Goal: Use online tool/utility: Utilize a website feature to perform a specific function

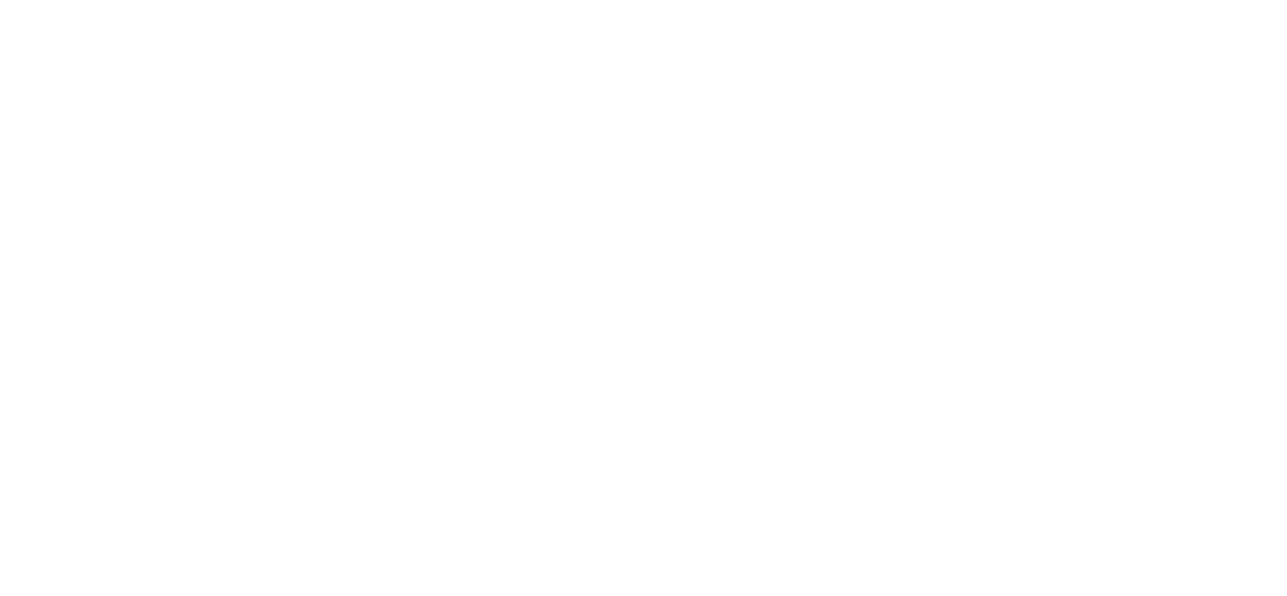
click at [0, 0] on html at bounding box center [0, 0] width 0 height 0
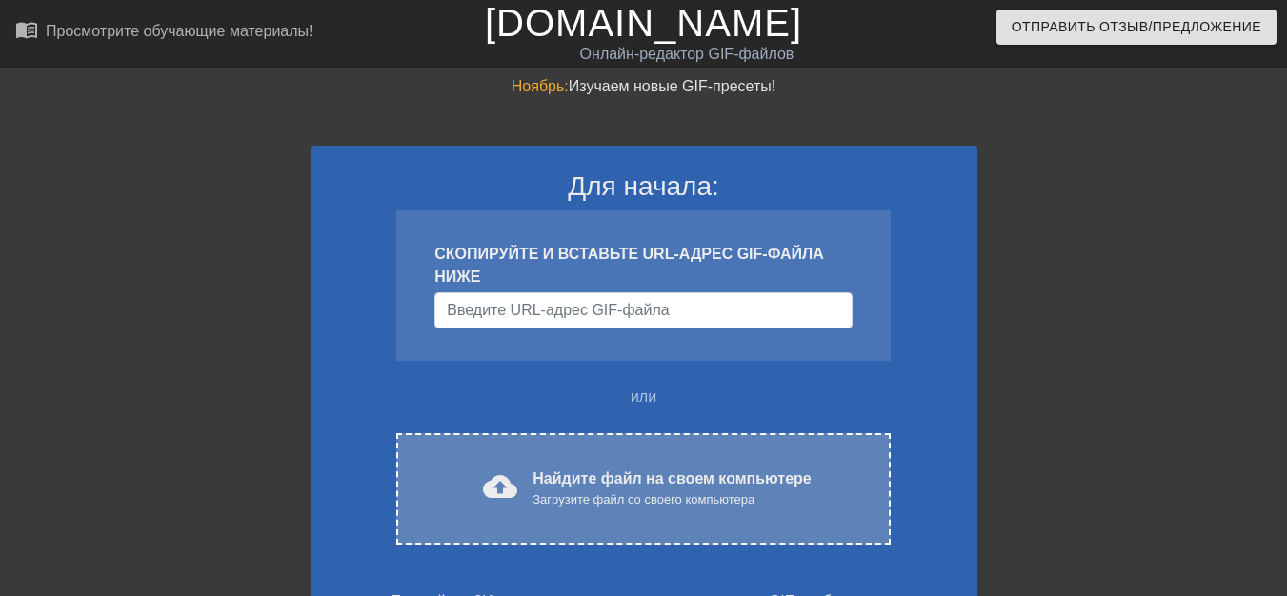
click at [549, 485] on font "Найдите файл на своем компьютере" at bounding box center [672, 479] width 278 height 16
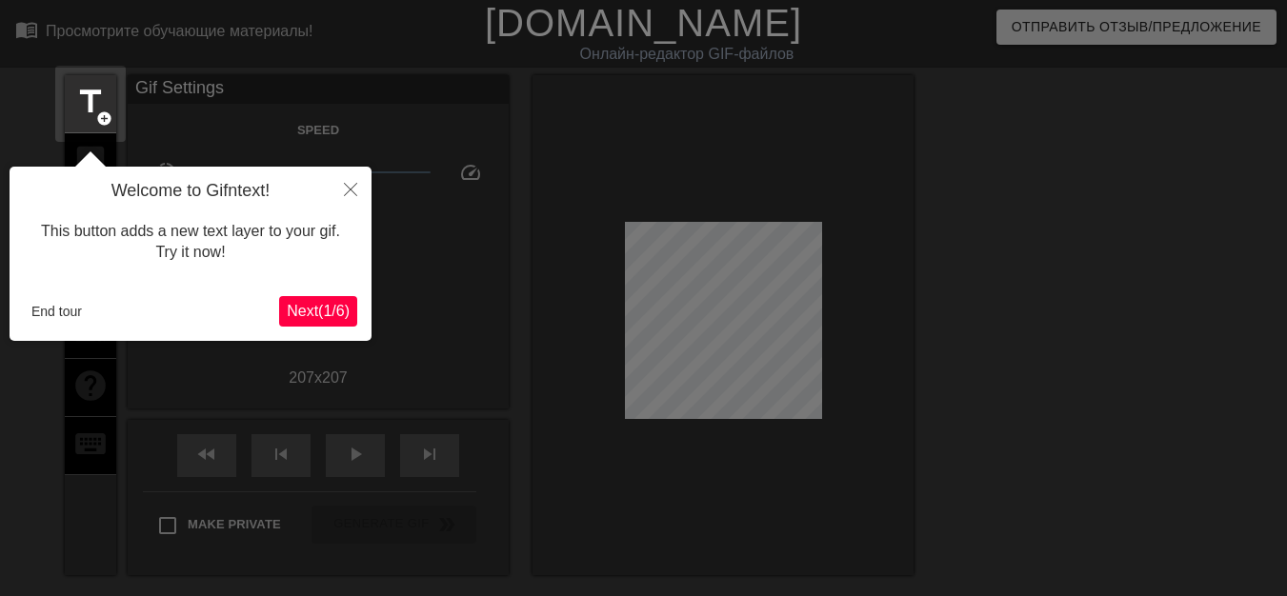
scroll to position [47, 0]
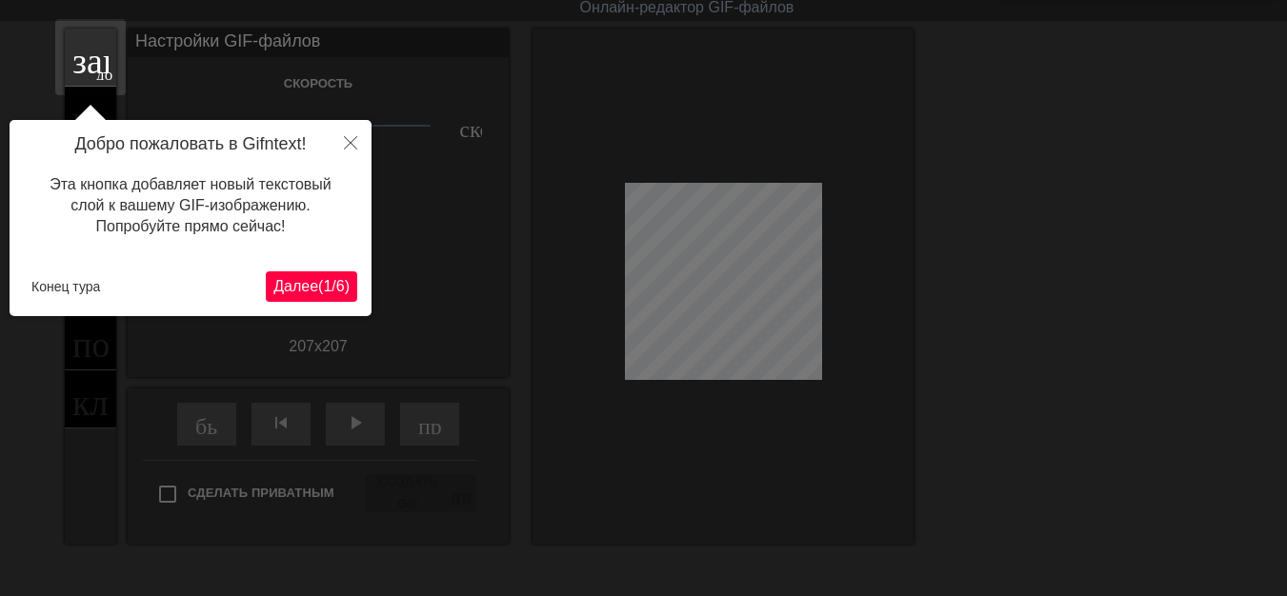
click at [313, 297] on button "Далее ( 1 / 6 )" at bounding box center [311, 287] width 91 height 30
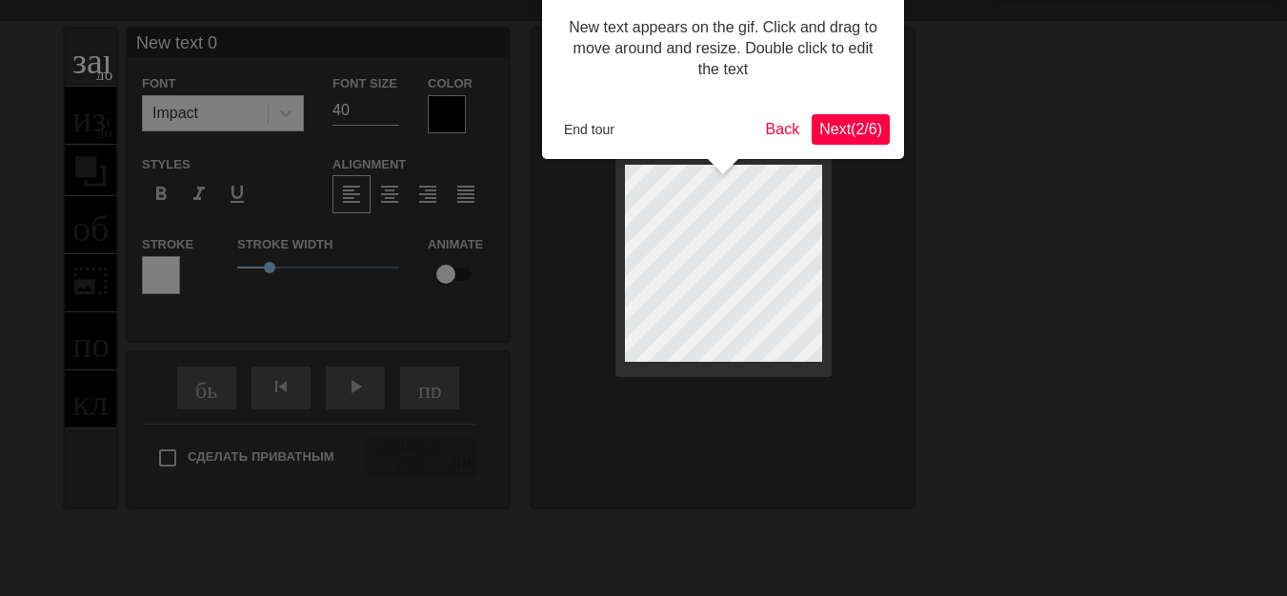
scroll to position [0, 0]
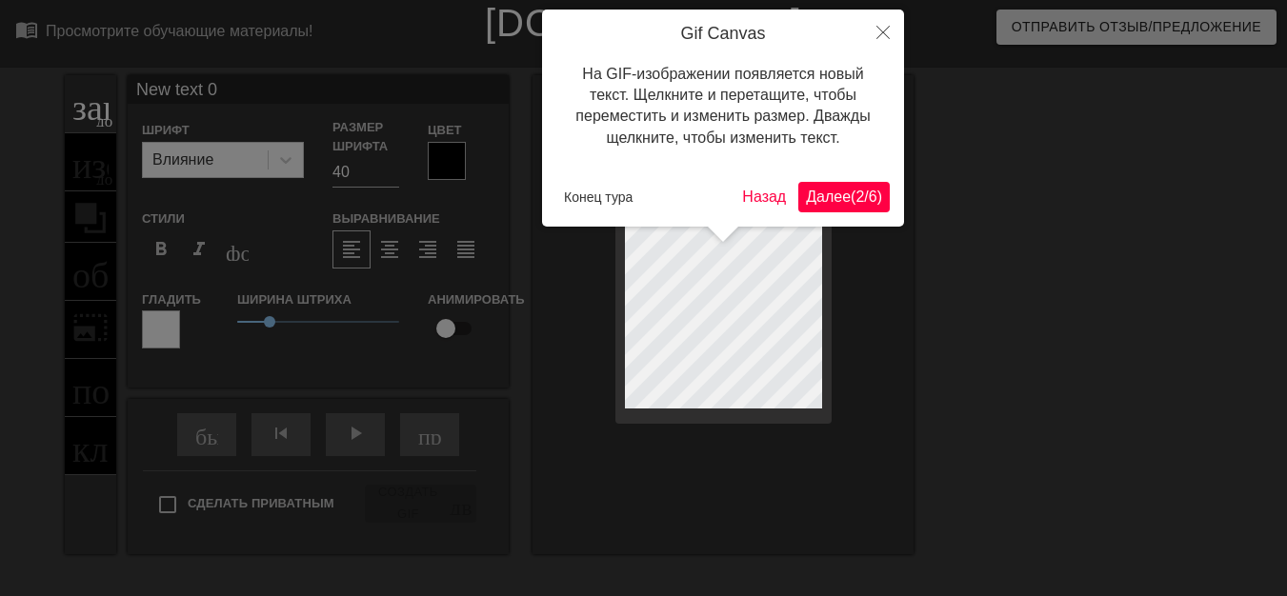
click at [806, 205] on font "Далее" at bounding box center [828, 197] width 45 height 16
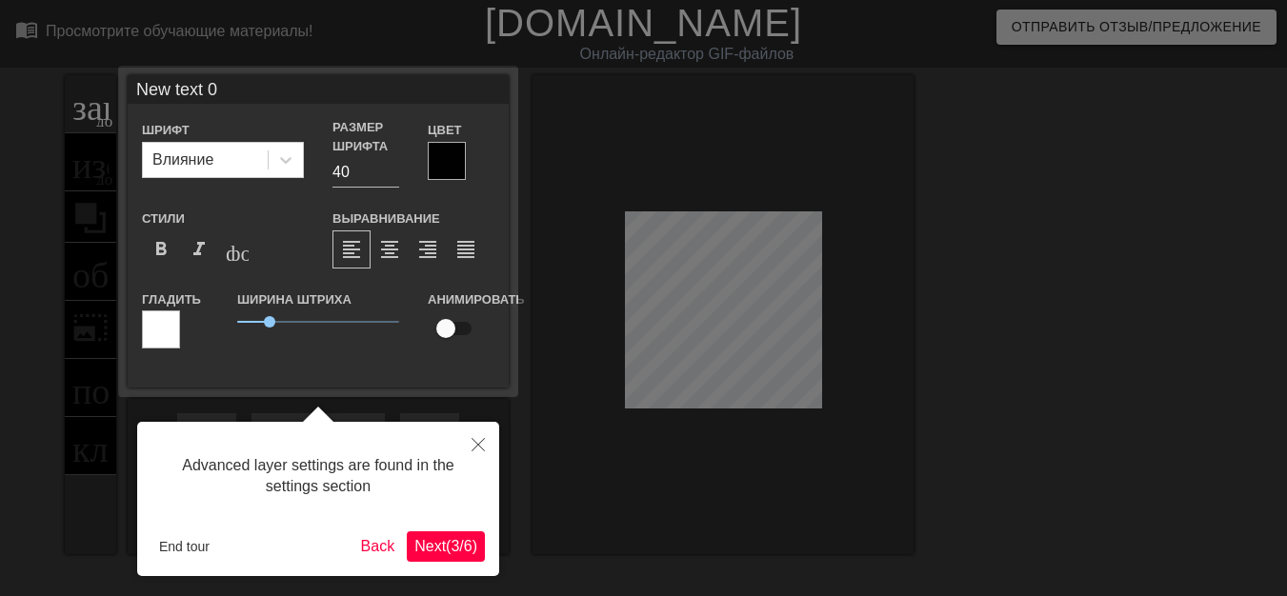
scroll to position [47, 0]
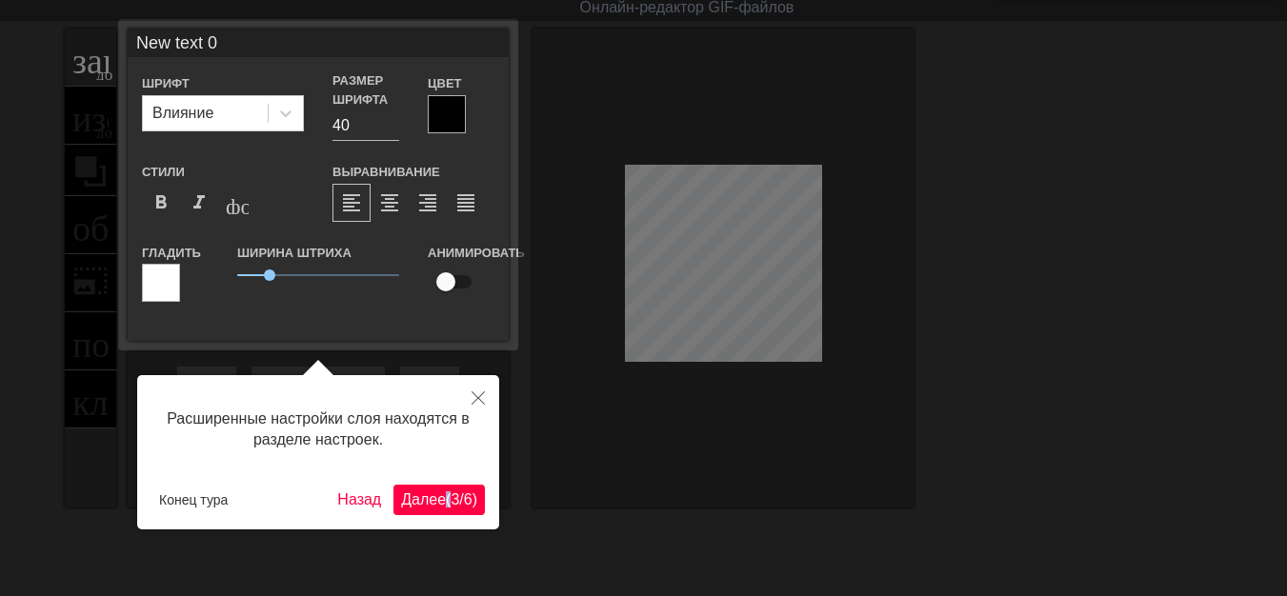
drag, startPoint x: 429, startPoint y: 492, endPoint x: 420, endPoint y: 500, distance: 12.1
click at [420, 500] on div "Расширенные настройки слоя находятся в разделе настроек. Конец тура [PERSON_NAM…" at bounding box center [318, 452] width 362 height 154
click at [423, 495] on font "Далее" at bounding box center [423, 500] width 45 height 16
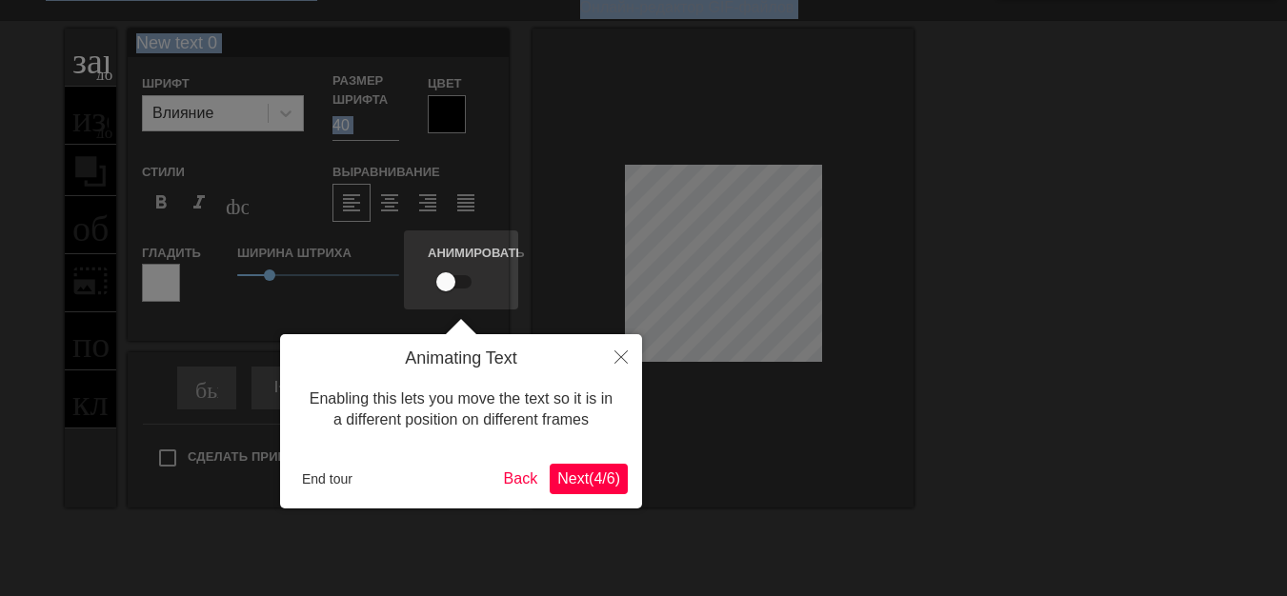
scroll to position [0, 0]
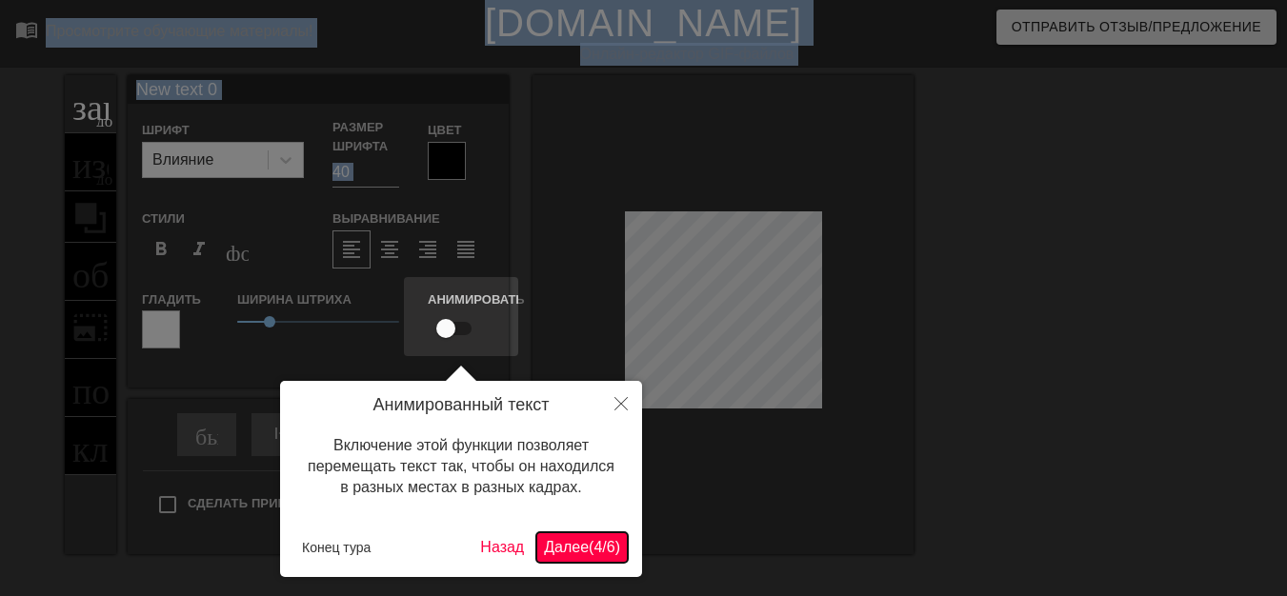
click at [562, 545] on font "Далее" at bounding box center [566, 547] width 45 height 16
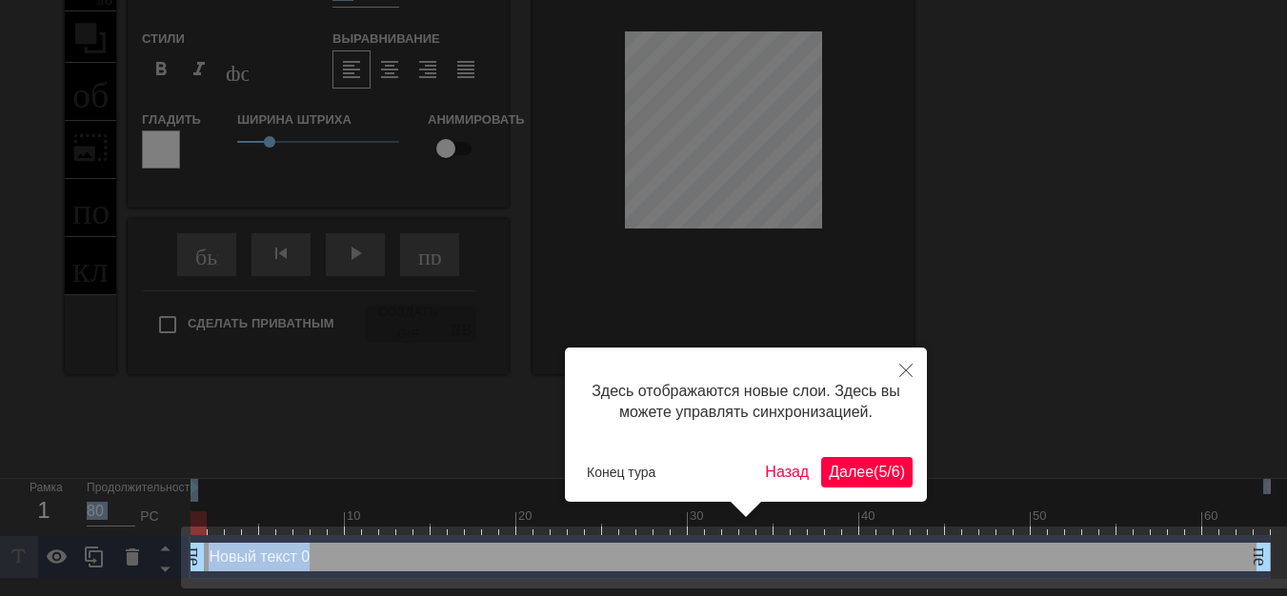
click at [851, 484] on button "Далее ( 5 / 6 )" at bounding box center [866, 472] width 91 height 30
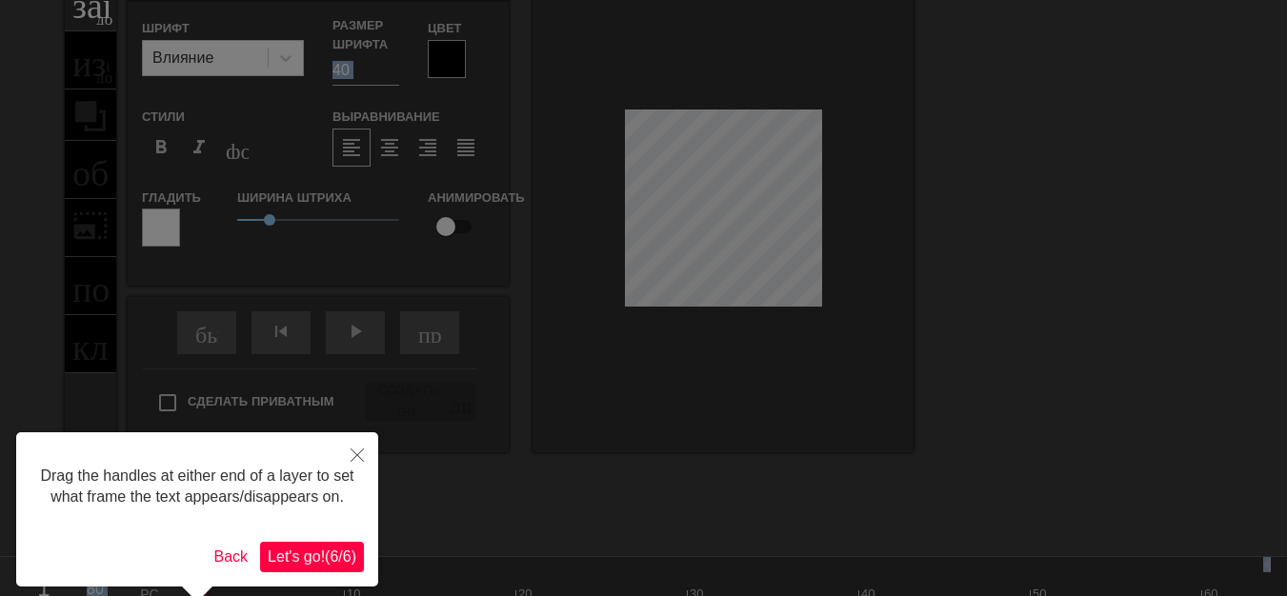
scroll to position [0, 0]
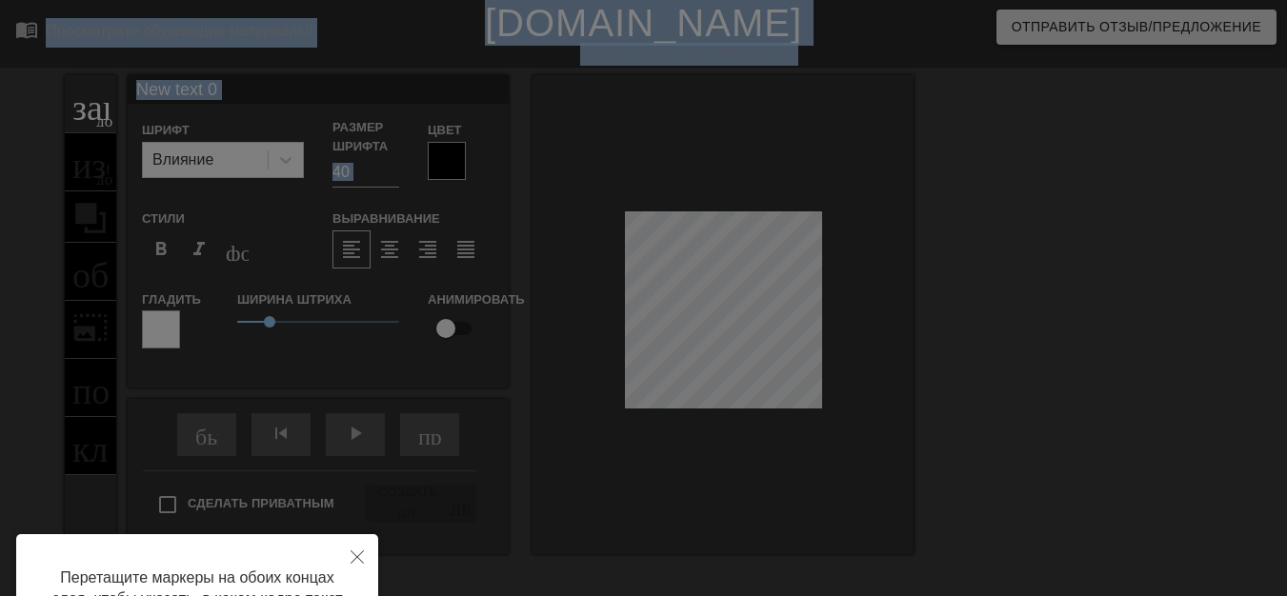
click at [787, 319] on div at bounding box center [643, 384] width 1287 height 769
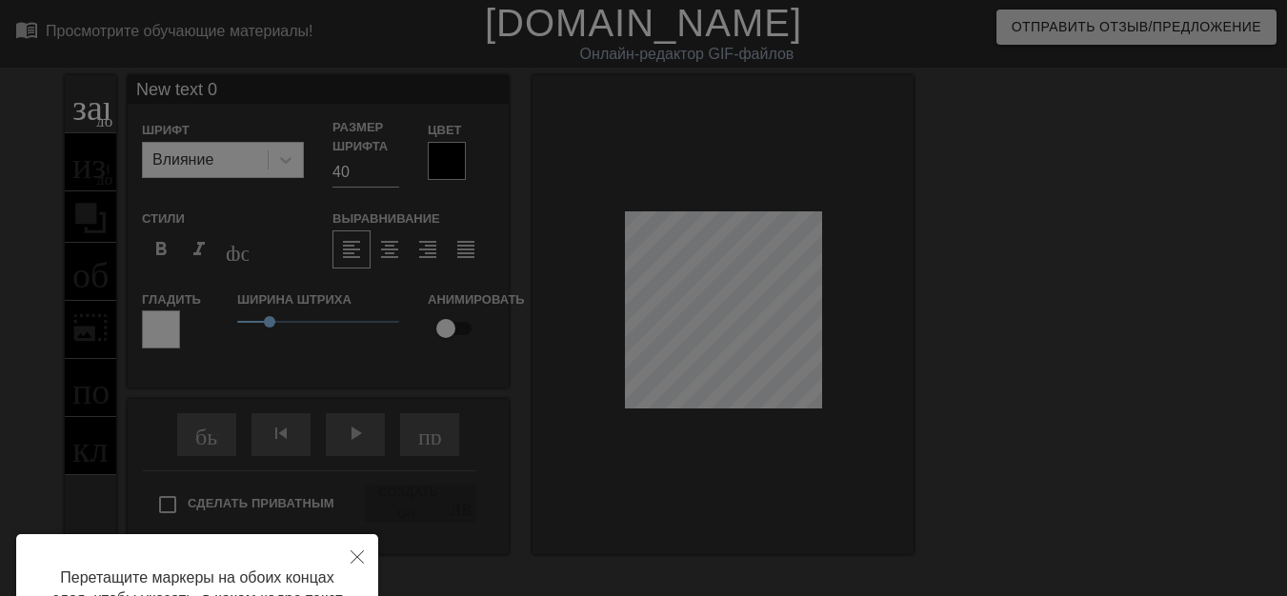
click at [795, 327] on div at bounding box center [643, 384] width 1287 height 769
click at [799, 325] on div at bounding box center [643, 384] width 1287 height 769
click at [769, 313] on div at bounding box center [643, 384] width 1287 height 769
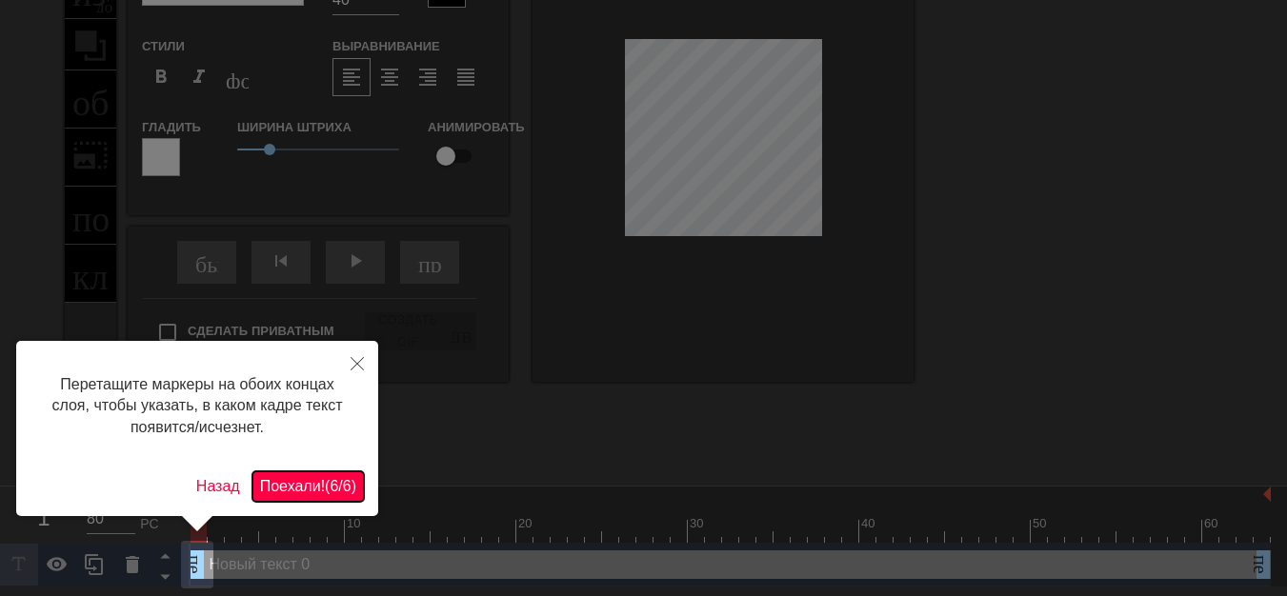
click at [262, 487] on font "Поехали!" at bounding box center [292, 486] width 65 height 16
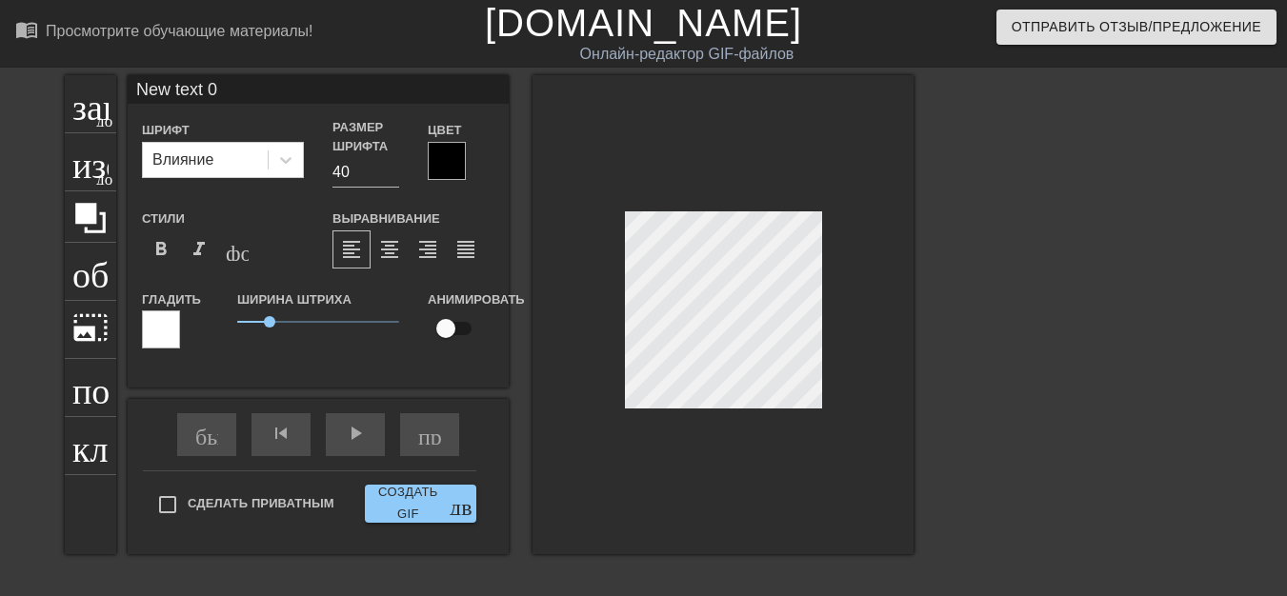
scroll to position [3, 6]
type input "New text"
type textarea "New text"
type input "New text"
type textarea "New text"
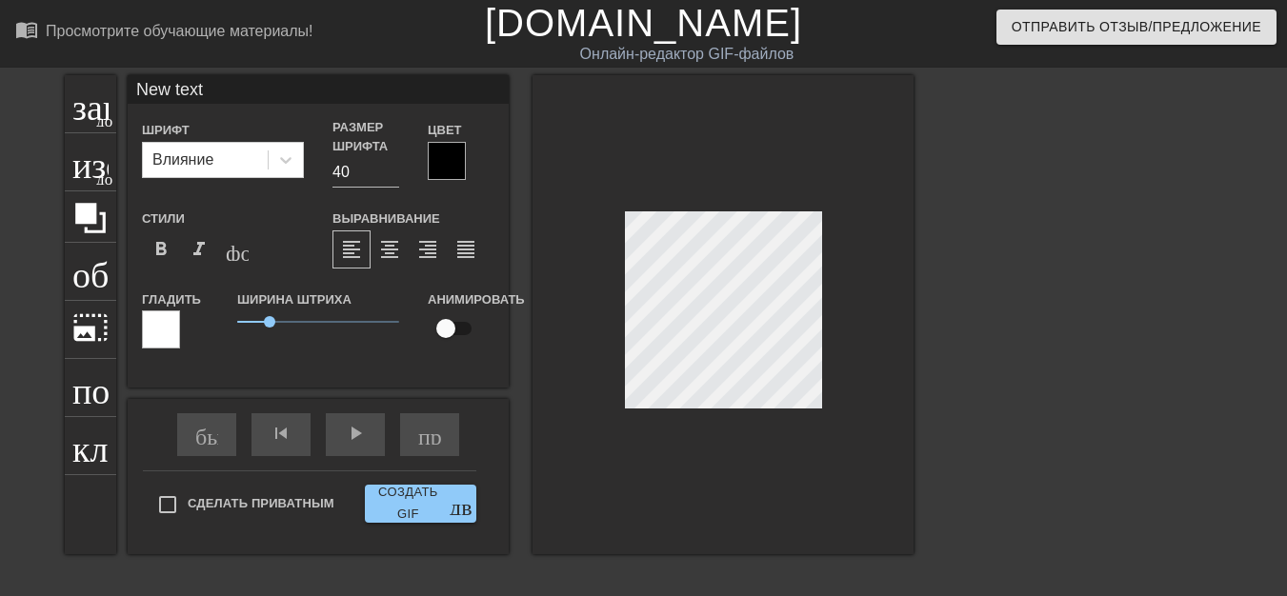
type input "New tex"
type textarea "New te"
type input "New t"
type textarea "New t"
type input "New"
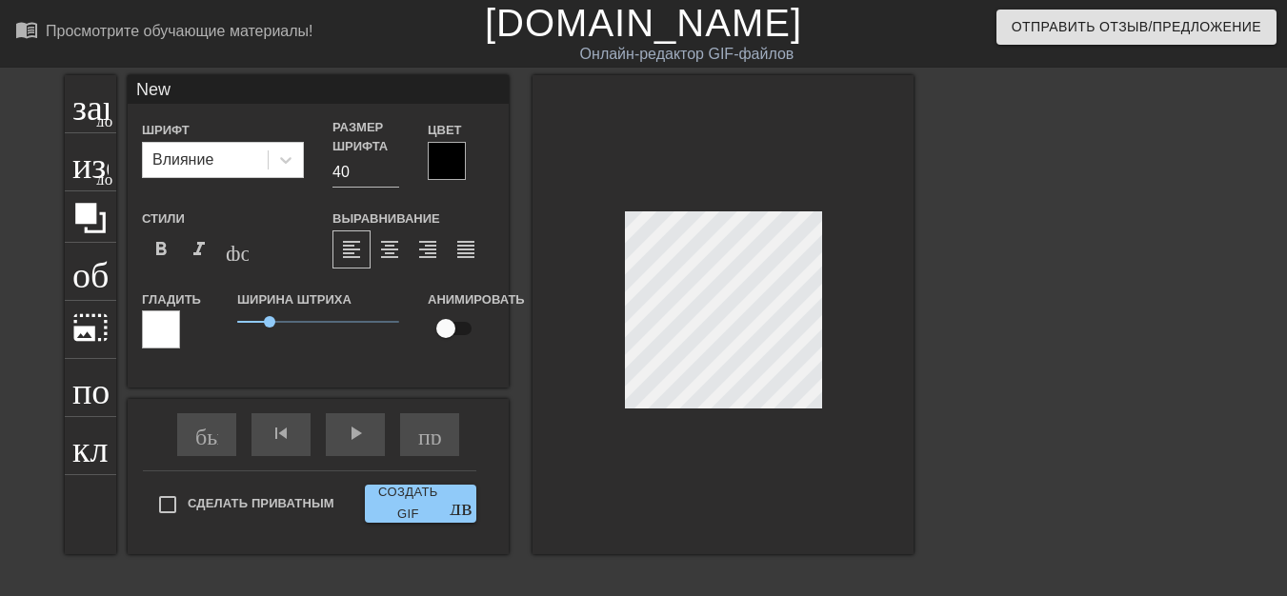
type textarea "New"
type input "Ne"
type textarea "Ne"
type input "N"
type textarea "N"
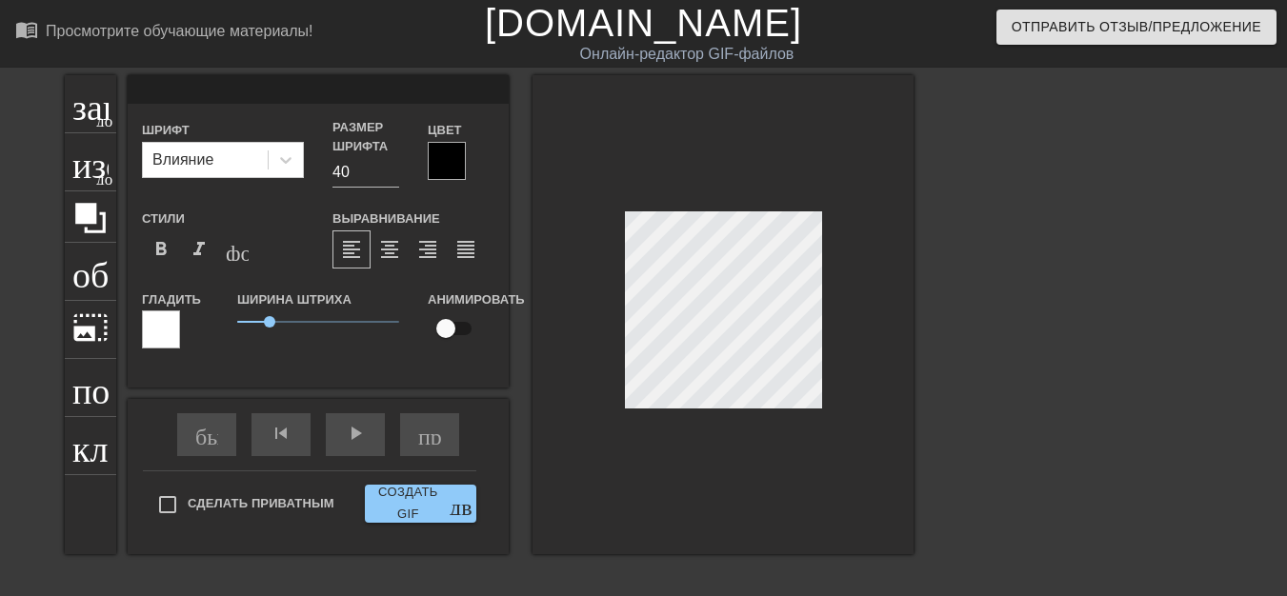
scroll to position [3, 2]
type input "м"
type textarea "м"
type input "ма"
type textarea "ма"
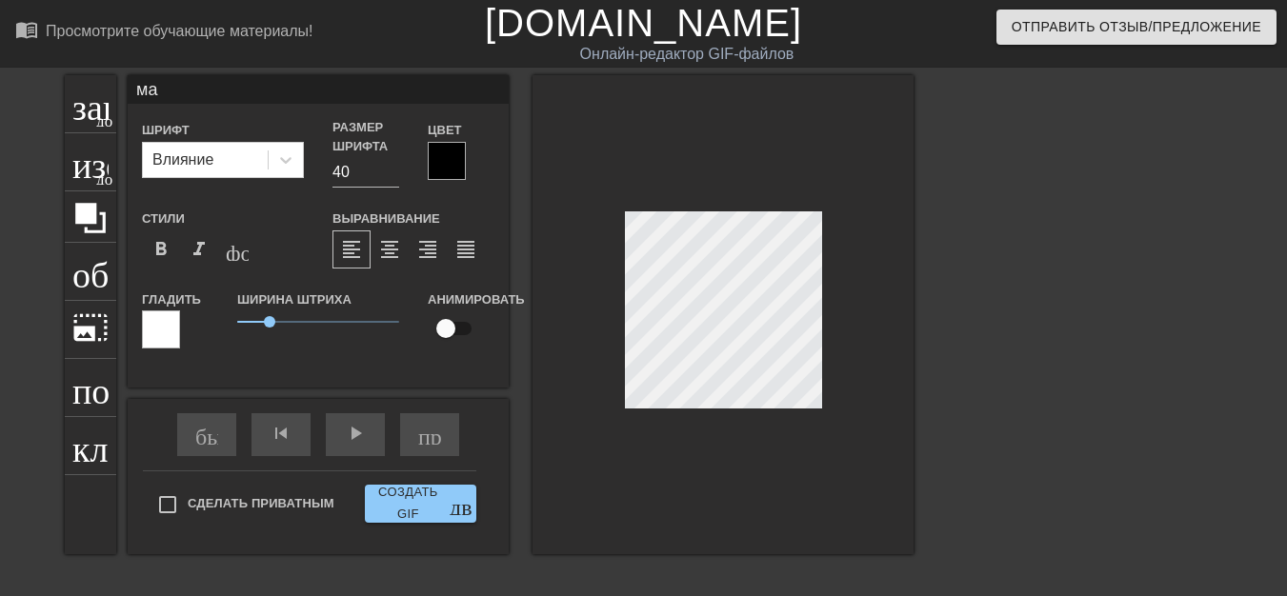
type input "мас"
type textarea "мас"
type input "мс"
type textarea "мс"
type input "м@с"
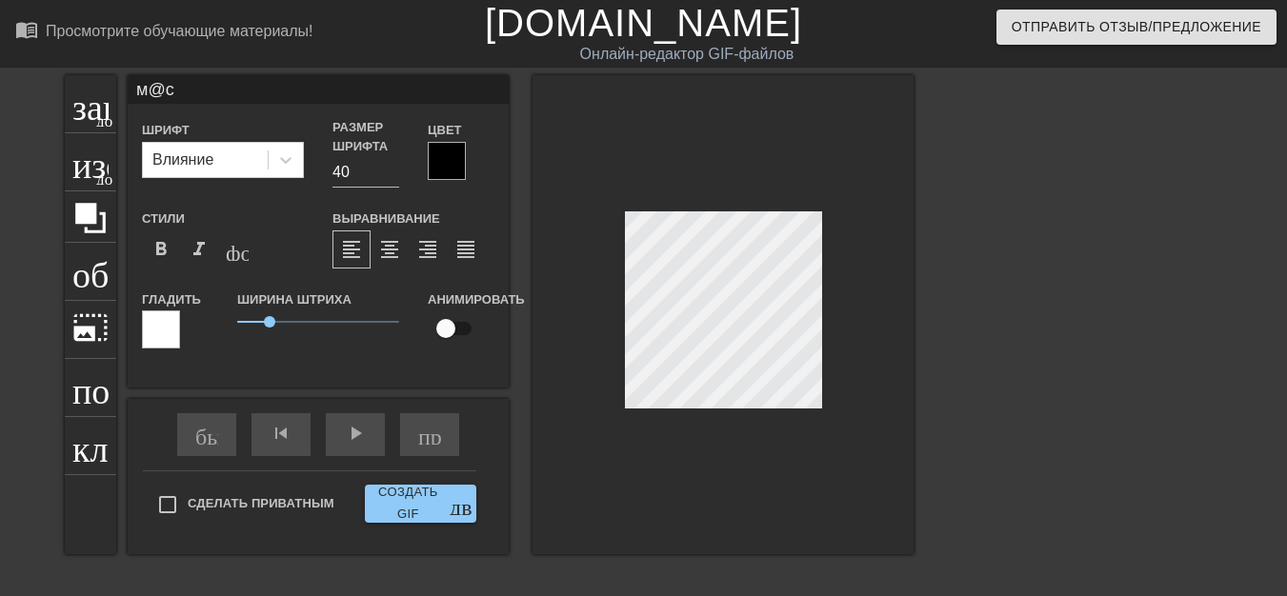
scroll to position [3, 3]
type textarea "м@с"
type input "м@с-"
type textarea "м@с-"
type input "м@с-л"
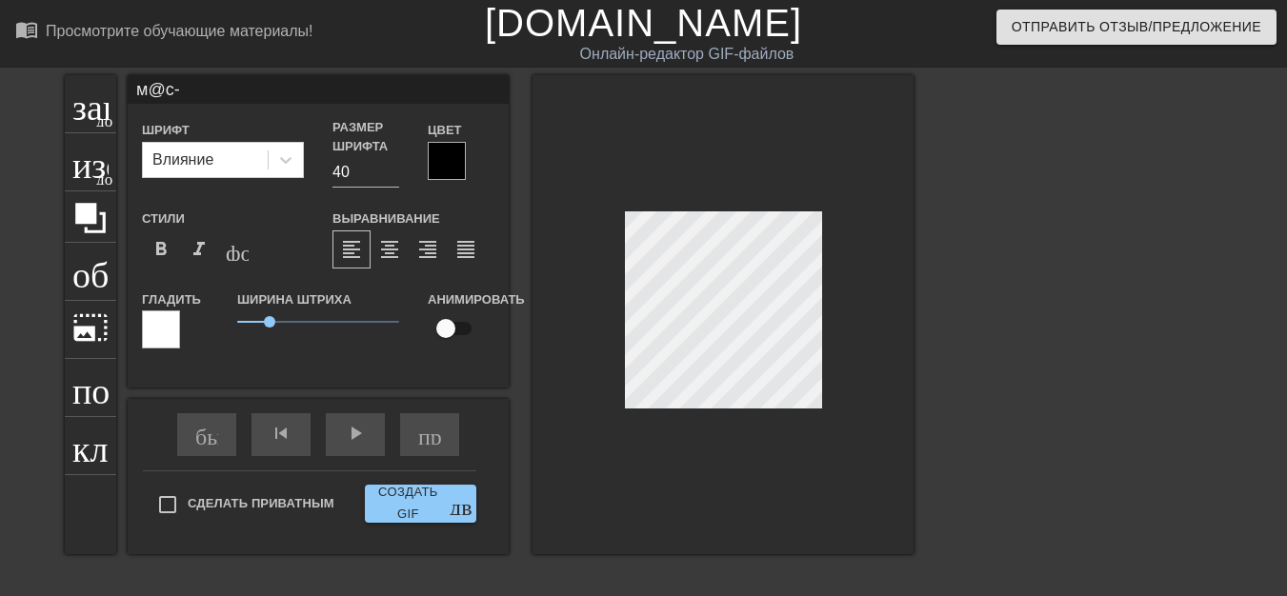
type textarea "м@с-л"
type input "м@с-"
type textarea "м@с-"
type input "м@с-k"
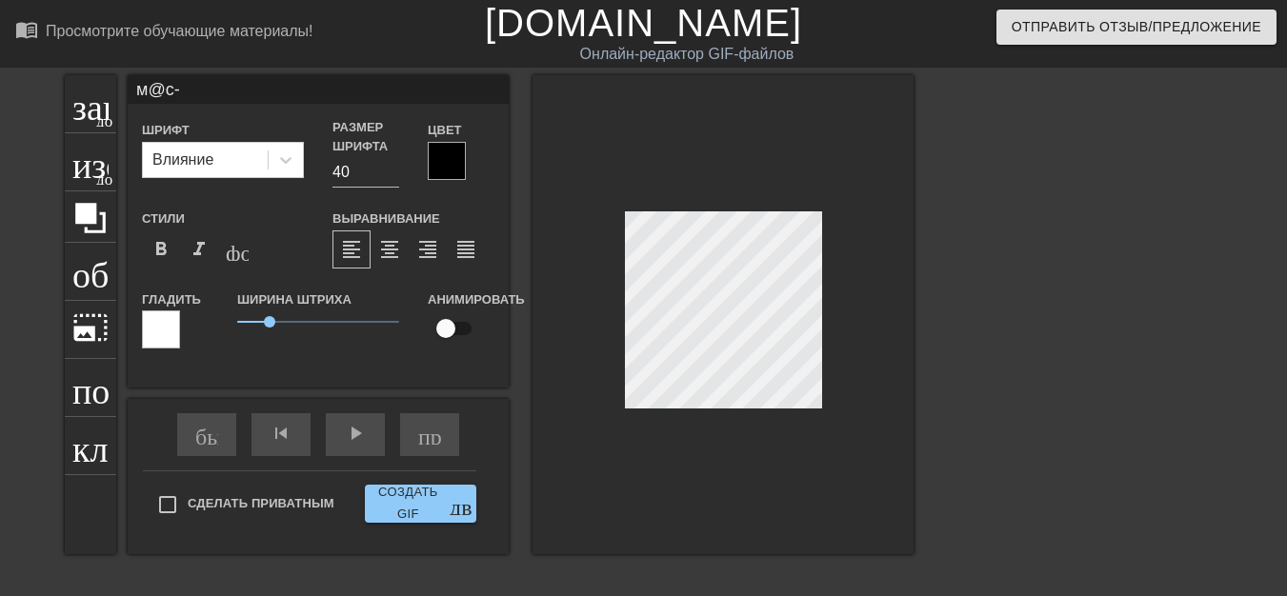
type textarea "м@с-k"
type input "м@с-kb"
type textarea "м@с-kb"
type input "м@с-k"
type textarea "м@с-k"
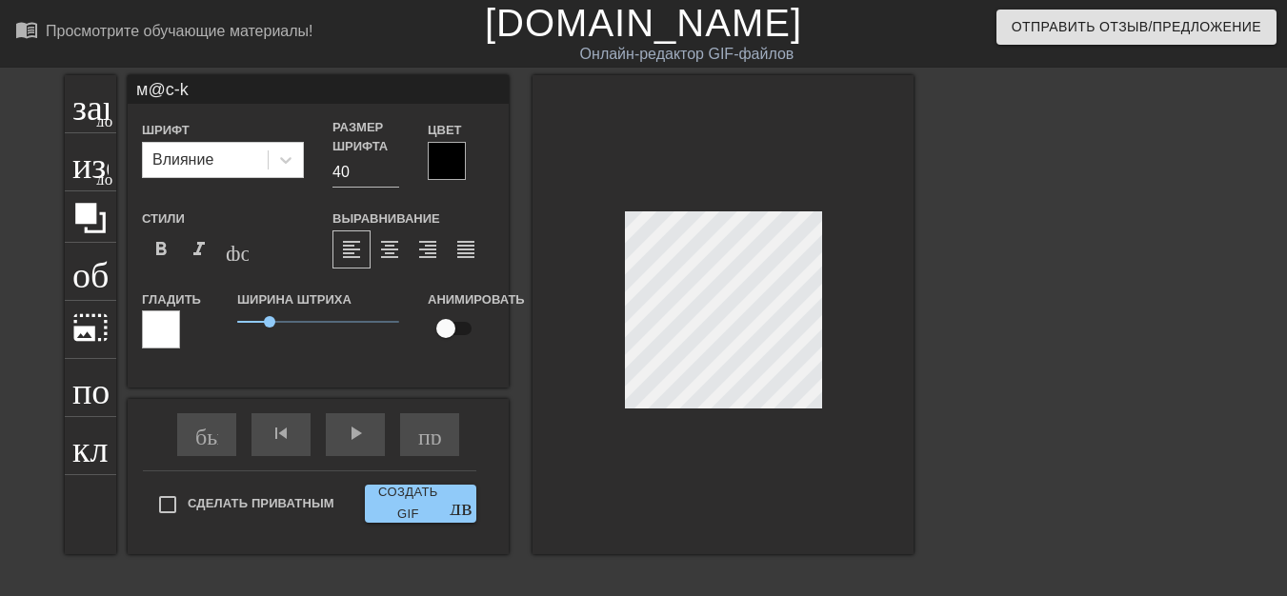
type input "м@с-ka"
type textarea "м@с-ka"
type input "м@с-ka"
type textarea "м@с-ka"
type input "м@с-ka k"
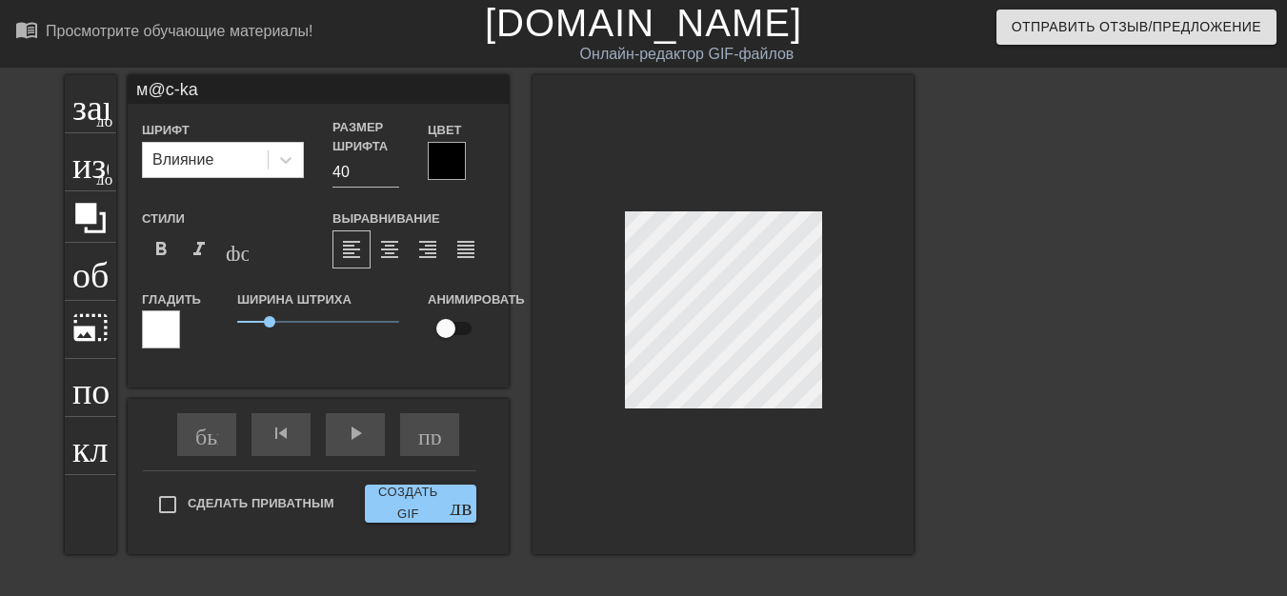
type textarea "м@с-ka k"
type input "м@с-ka ka"
type textarea "м@с-ka ka"
type input "м@с-kвa ka"
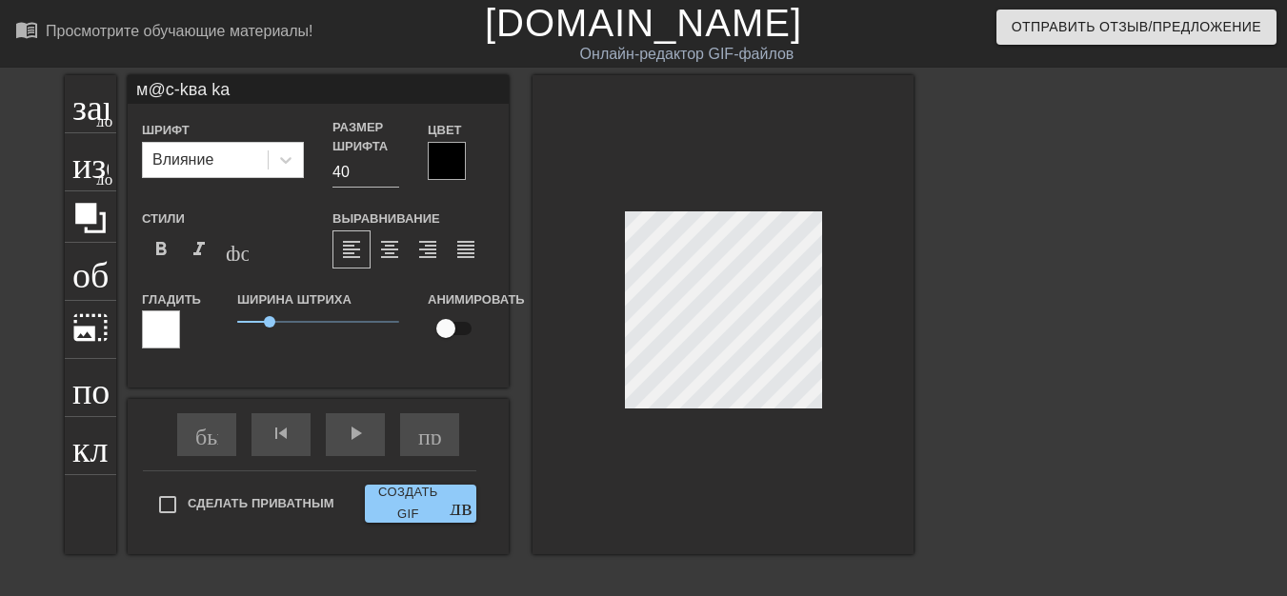
type textarea "м@с-kвa ka"
type input "м@с-kвa kвa"
type textarea "м@с-kвa kвa"
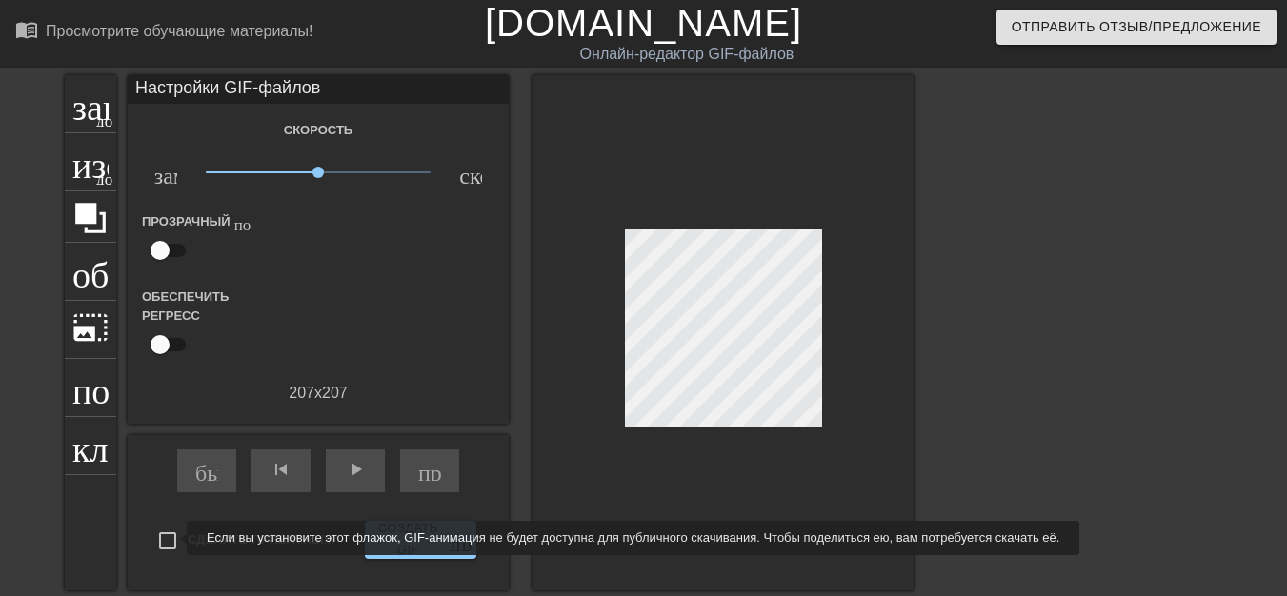
click at [172, 538] on input "Сделать приватным" at bounding box center [168, 541] width 40 height 40
checkbox input "true"
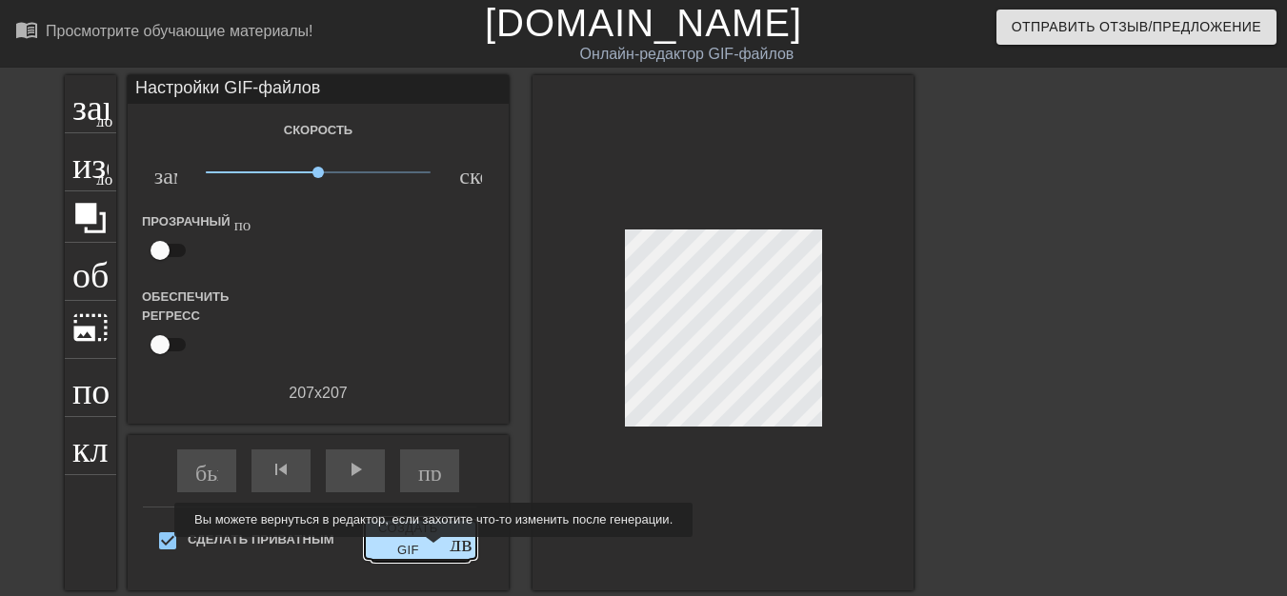
click at [431, 552] on font "Создать GIF" at bounding box center [408, 540] width 71 height 44
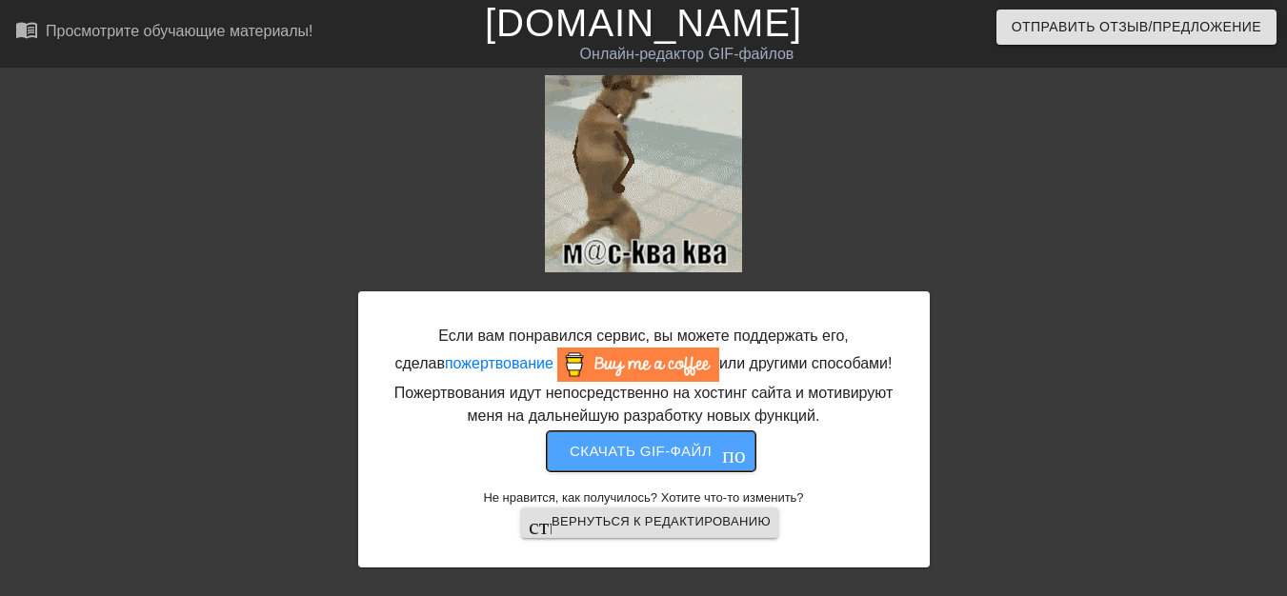
click at [650, 457] on font "Скачать gif-файл" at bounding box center [641, 451] width 142 height 16
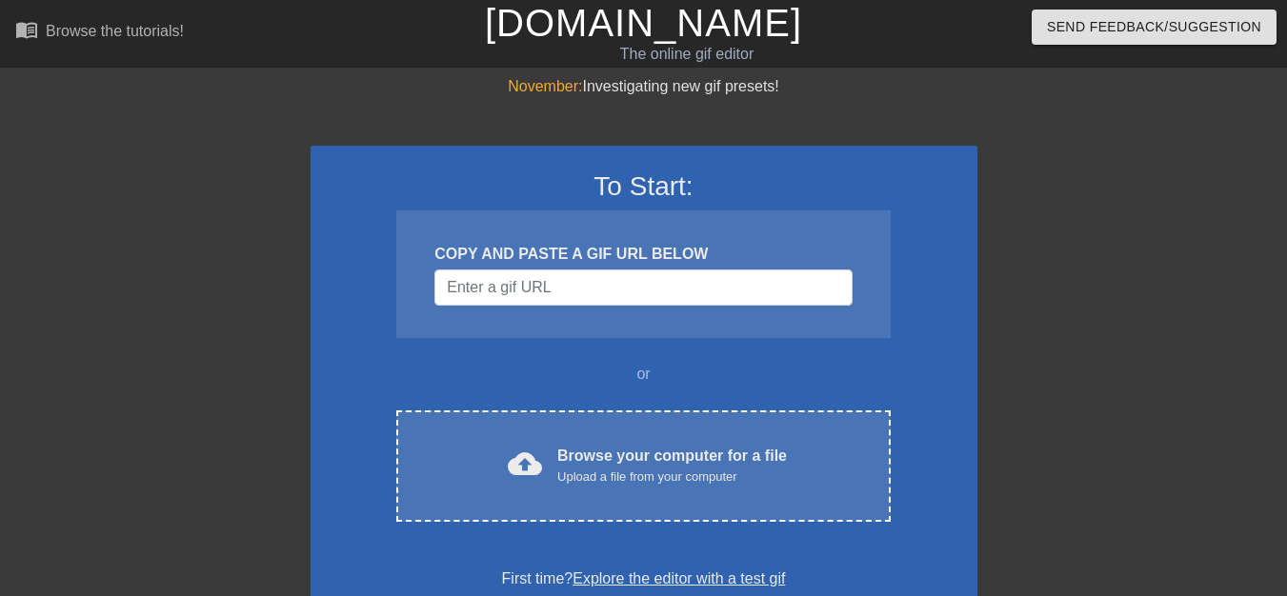
click at [810, 55] on div "The online gif editor" at bounding box center [686, 54] width 496 height 23
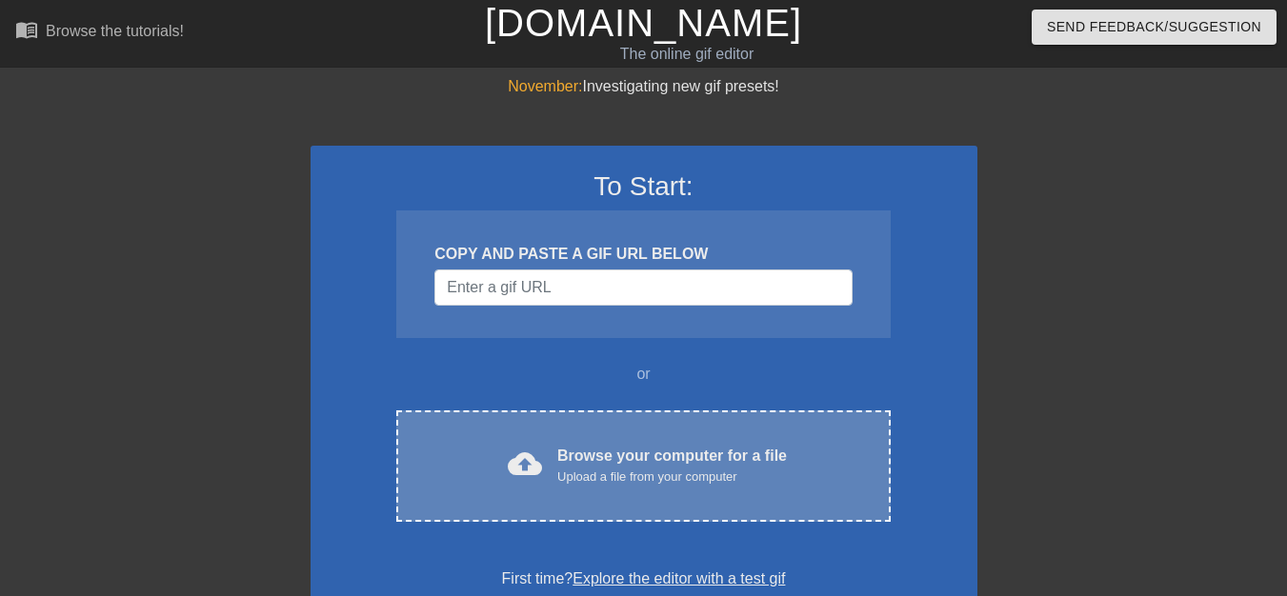
click at [521, 454] on span "cloud_upload" at bounding box center [525, 464] width 34 height 34
click at [519, 465] on span "cloud_upload" at bounding box center [525, 464] width 34 height 34
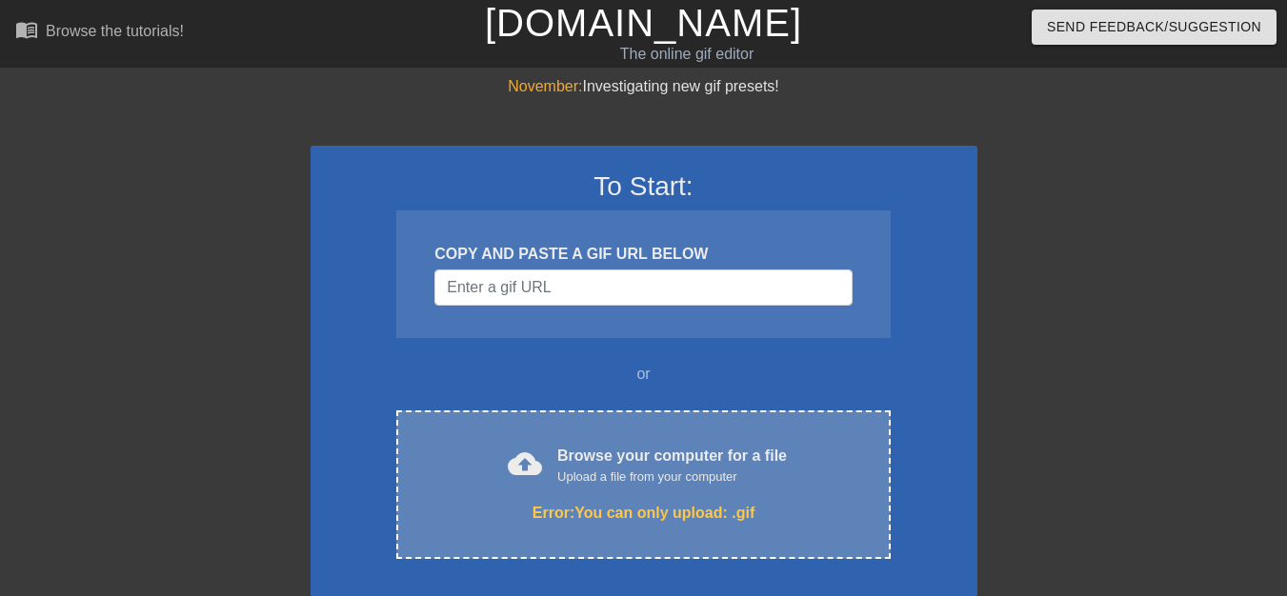
click at [535, 467] on span "cloud_upload" at bounding box center [525, 464] width 34 height 34
